Goal: Use online tool/utility

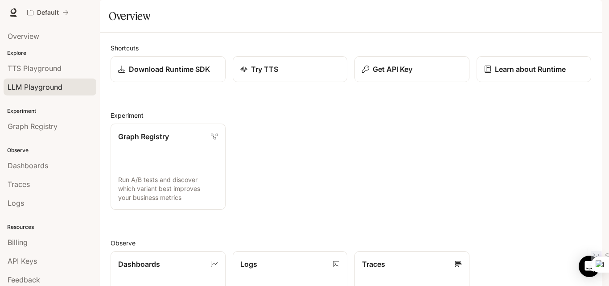
click at [37, 88] on span "LLM Playground" at bounding box center [35, 87] width 55 height 11
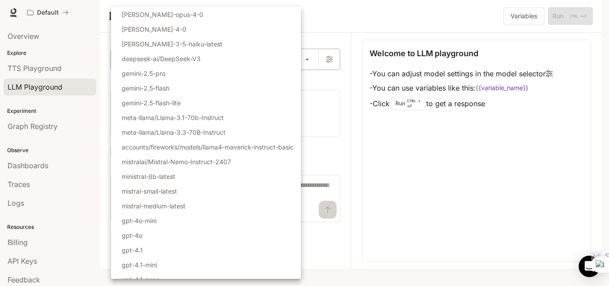
click at [231, 85] on body "Skip to main content Default Runtime Runtime Documentation Documentation Portal…" at bounding box center [304, 143] width 609 height 286
click at [380, 37] on div at bounding box center [304, 143] width 609 height 286
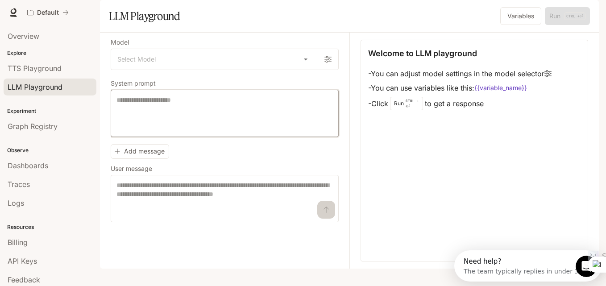
click at [200, 131] on textarea at bounding box center [224, 113] width 216 height 36
click at [270, 216] on textarea at bounding box center [225, 199] width 218 height 36
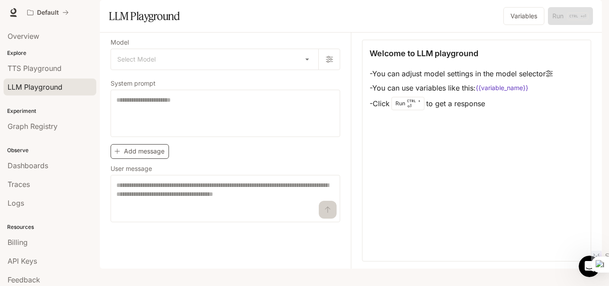
click at [135, 159] on button "Add message" at bounding box center [140, 151] width 58 height 15
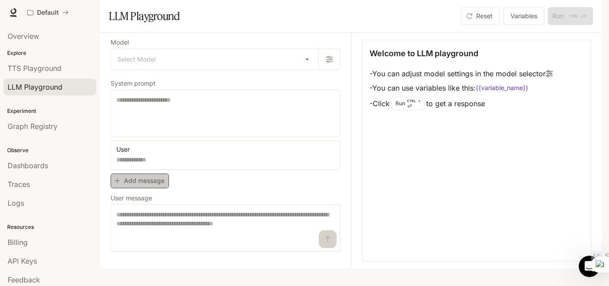
click at [141, 188] on button "Add message" at bounding box center [140, 180] width 58 height 15
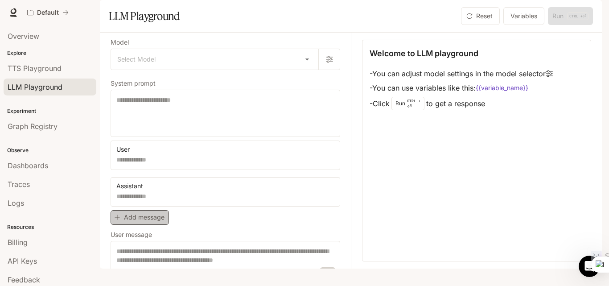
click at [140, 225] on button "Add message" at bounding box center [140, 217] width 58 height 15
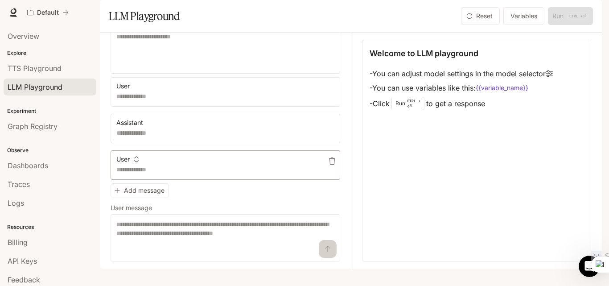
scroll to position [77, 0]
click at [198, 137] on textarea at bounding box center [225, 132] width 218 height 9
click at [310, 174] on textarea at bounding box center [225, 169] width 218 height 9
click at [325, 167] on button "button" at bounding box center [332, 161] width 14 height 14
click at [329, 165] on icon "button" at bounding box center [332, 160] width 6 height 7
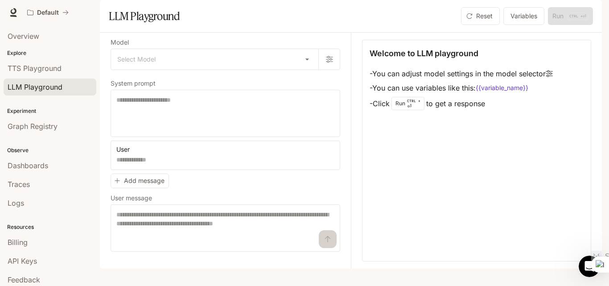
scroll to position [4, 0]
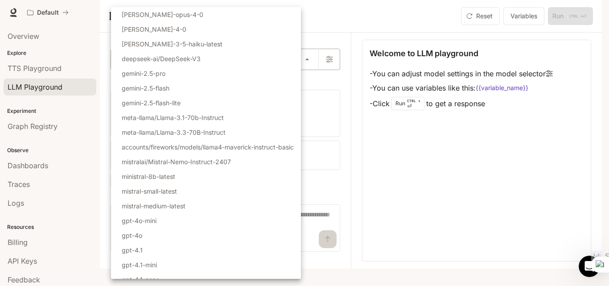
click at [287, 80] on body "Skip to main content Default Runtime Runtime Documentation Documentation Portal…" at bounding box center [304, 143] width 609 height 286
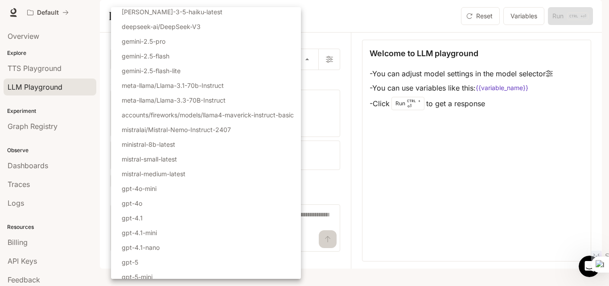
scroll to position [96, 0]
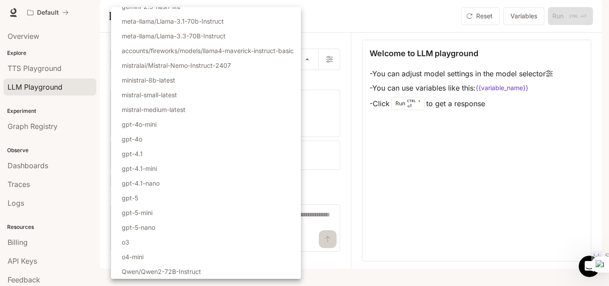
click at [365, 42] on div at bounding box center [304, 143] width 609 height 286
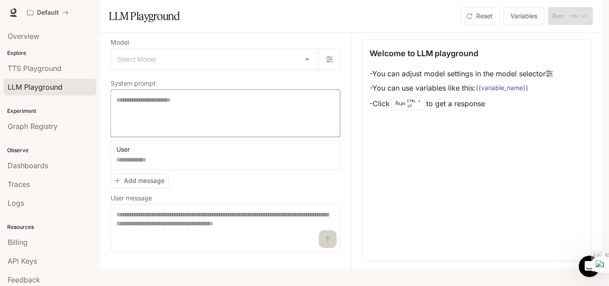
click at [231, 122] on textarea at bounding box center [225, 113] width 218 height 36
